Goal: Information Seeking & Learning: Learn about a topic

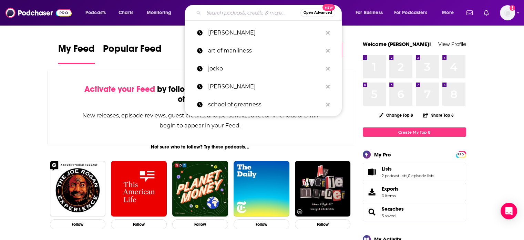
click at [227, 12] on input "Search podcasts, credits, & more..." at bounding box center [252, 12] width 97 height 11
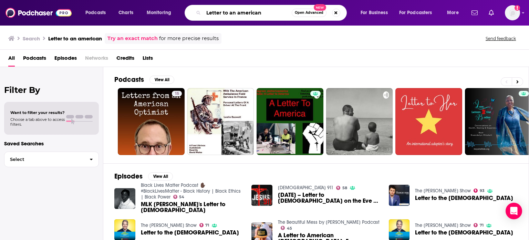
click at [231, 12] on input "Letter to an american" at bounding box center [248, 12] width 88 height 11
drag, startPoint x: 230, startPoint y: 12, endPoint x: 221, endPoint y: 12, distance: 9.7
click at [221, 12] on input "Letter to an american" at bounding box center [248, 12] width 88 height 11
type input "Letters from an american"
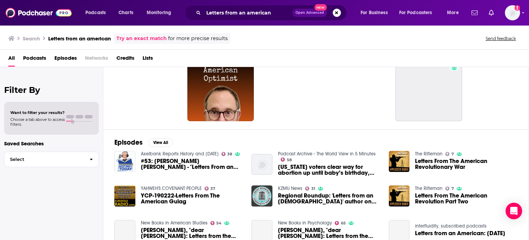
scroll to position [69, 0]
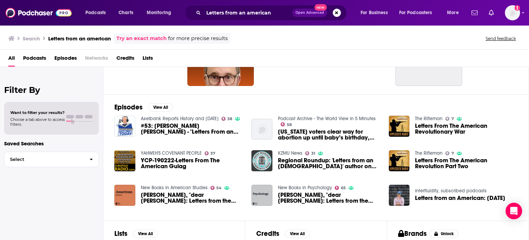
click at [191, 125] on span "#53: [PERSON_NAME] [PERSON_NAME] - "Letters From an [DEMOGRAPHIC_DATA]"" at bounding box center [192, 129] width 103 height 12
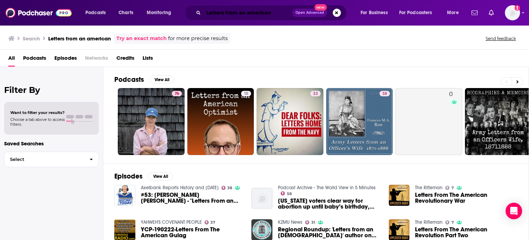
click at [206, 12] on input "Letters from an american" at bounding box center [248, 12] width 89 height 11
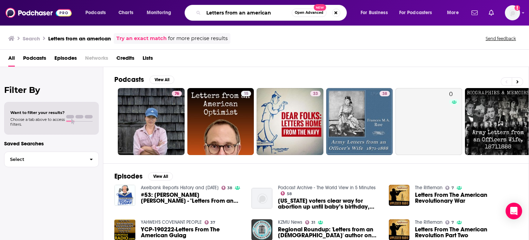
click at [206, 12] on input "Letters from an american" at bounding box center [248, 12] width 88 height 11
click at [205, 11] on input "Letters from an american" at bounding box center [248, 12] width 88 height 11
type input "[PERSON_NAME] [PERSON_NAME] Letters from an american"
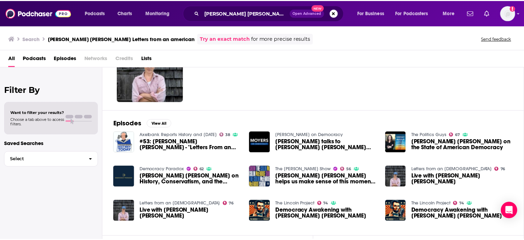
scroll to position [69, 0]
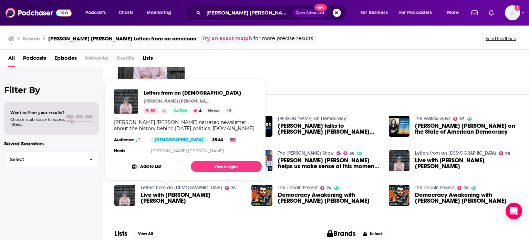
click at [164, 189] on link "Letters from an [DEMOGRAPHIC_DATA]" at bounding box center [181, 187] width 81 height 6
